Goal: Task Accomplishment & Management: Complete application form

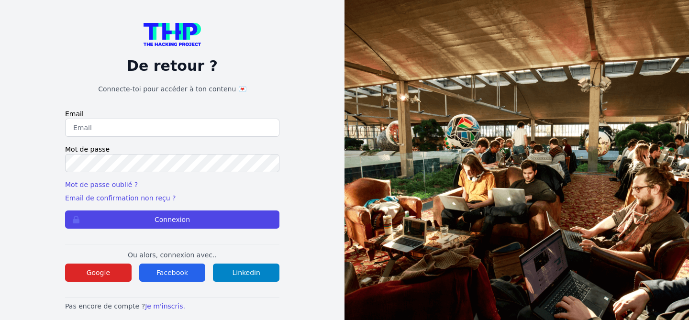
click at [183, 127] on input "email" at bounding box center [172, 128] width 214 height 18
type input "nina@thehackingprject.org"
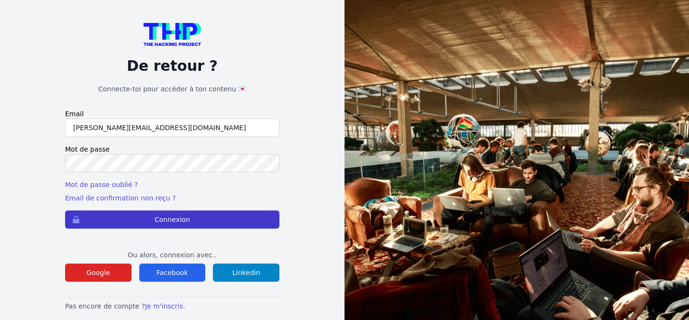
click at [160, 214] on button "Connexion" at bounding box center [172, 220] width 214 height 18
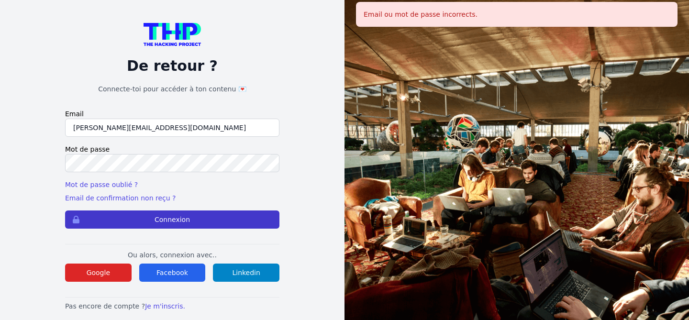
click at [170, 218] on button "Connexion" at bounding box center [172, 220] width 214 height 18
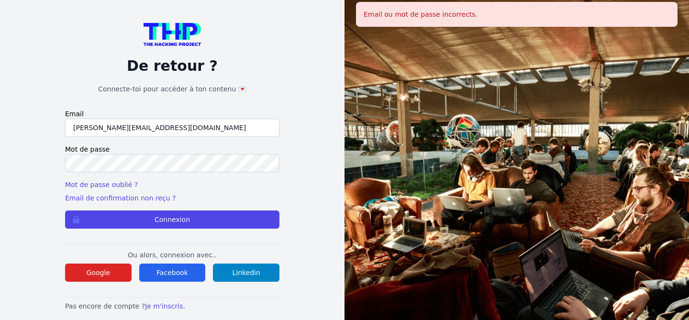
click at [132, 129] on input "[PERSON_NAME][EMAIL_ADDRESS][DOMAIN_NAME]" at bounding box center [172, 128] width 214 height 18
type input "nina@thehackingproject.org"
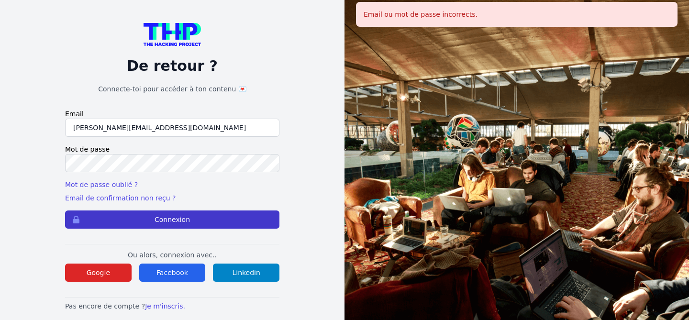
click at [141, 219] on button "Connexion" at bounding box center [172, 220] width 214 height 18
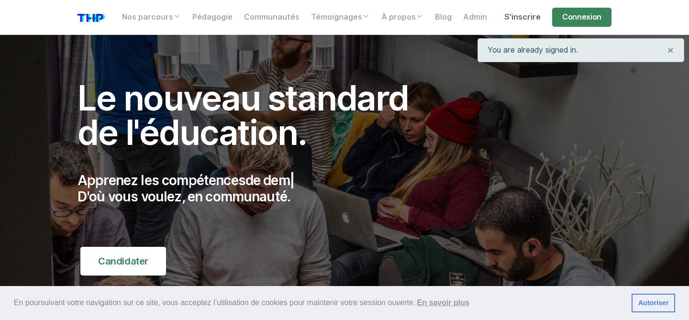
click at [518, 18] on link "S'inscrire" at bounding box center [523, 17] width 48 height 19
